Goal: Check status

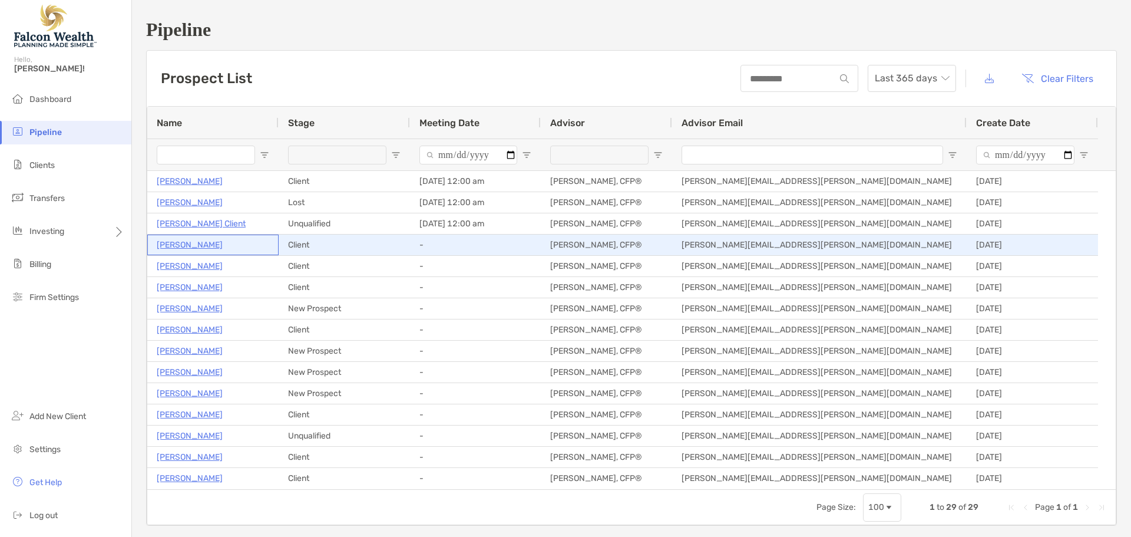
click at [207, 244] on p "[PERSON_NAME]" at bounding box center [190, 244] width 66 height 15
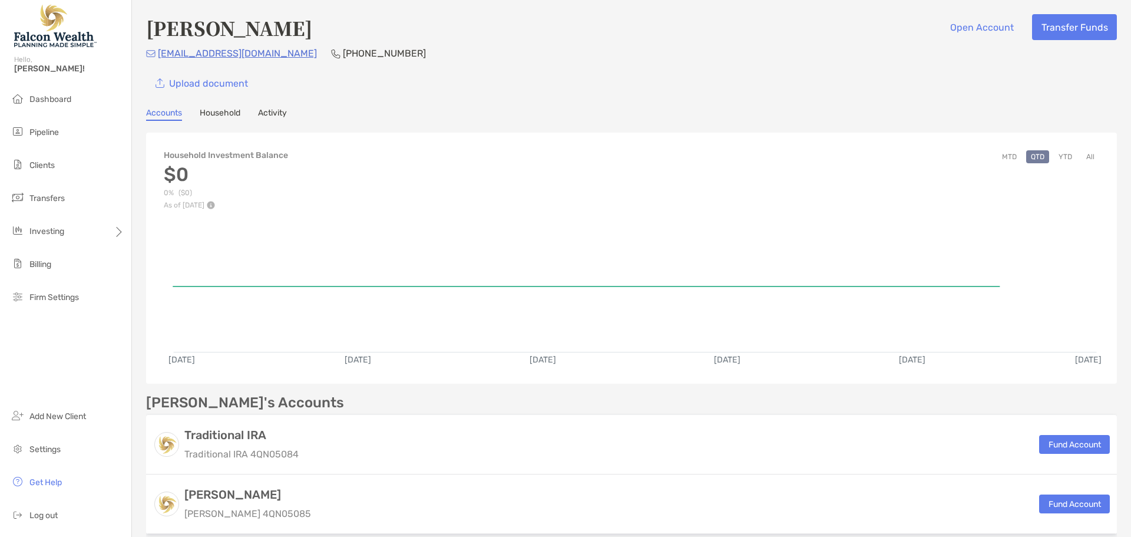
click at [262, 110] on link "Activity" at bounding box center [272, 114] width 29 height 13
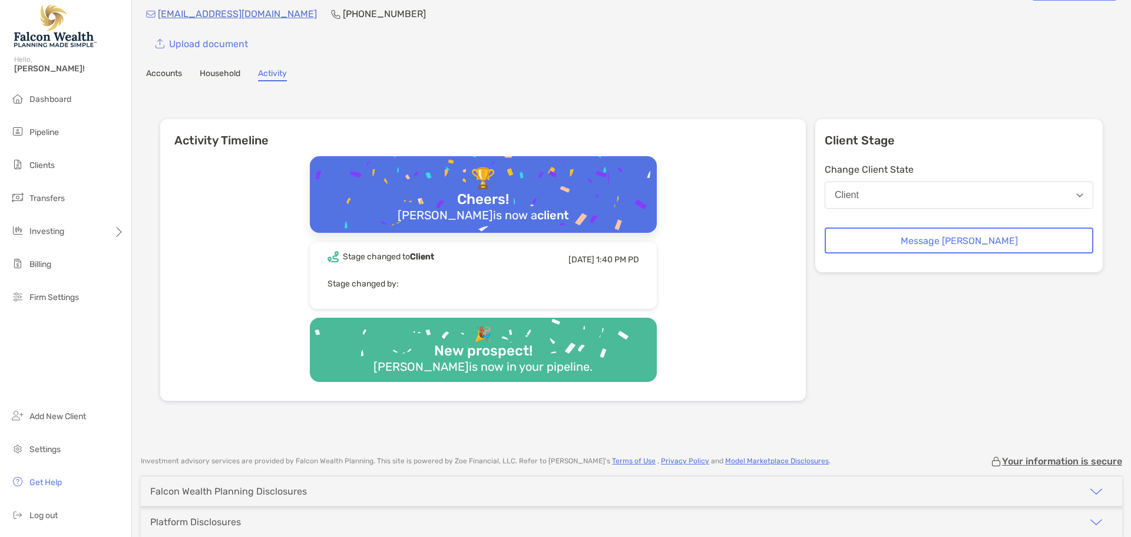
scroll to position [96, 0]
